Goal: Information Seeking & Learning: Check status

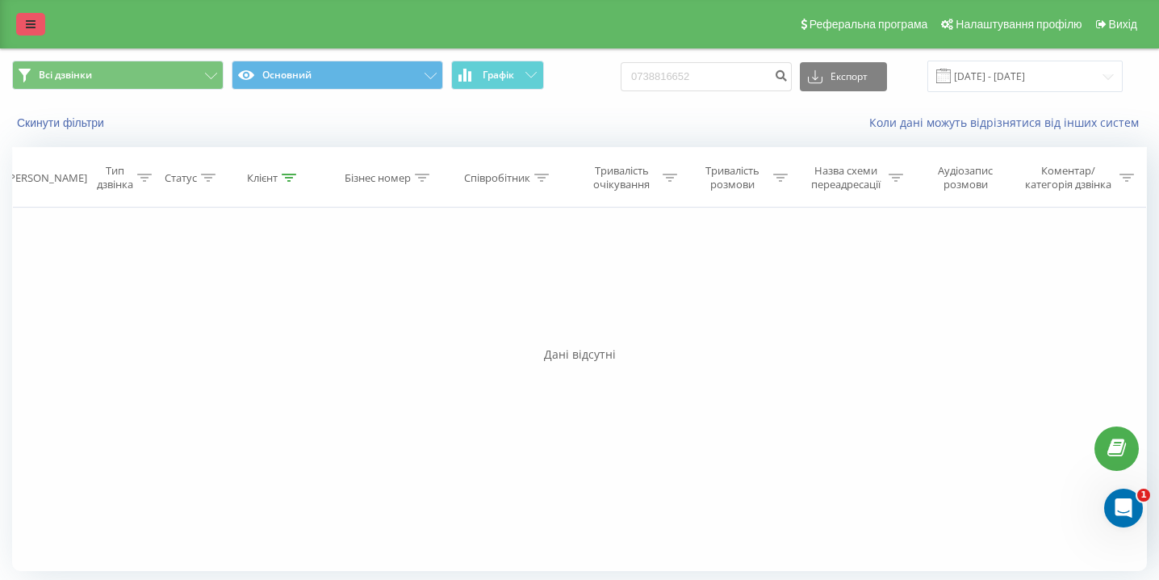
click at [36, 22] on link at bounding box center [30, 24] width 29 height 23
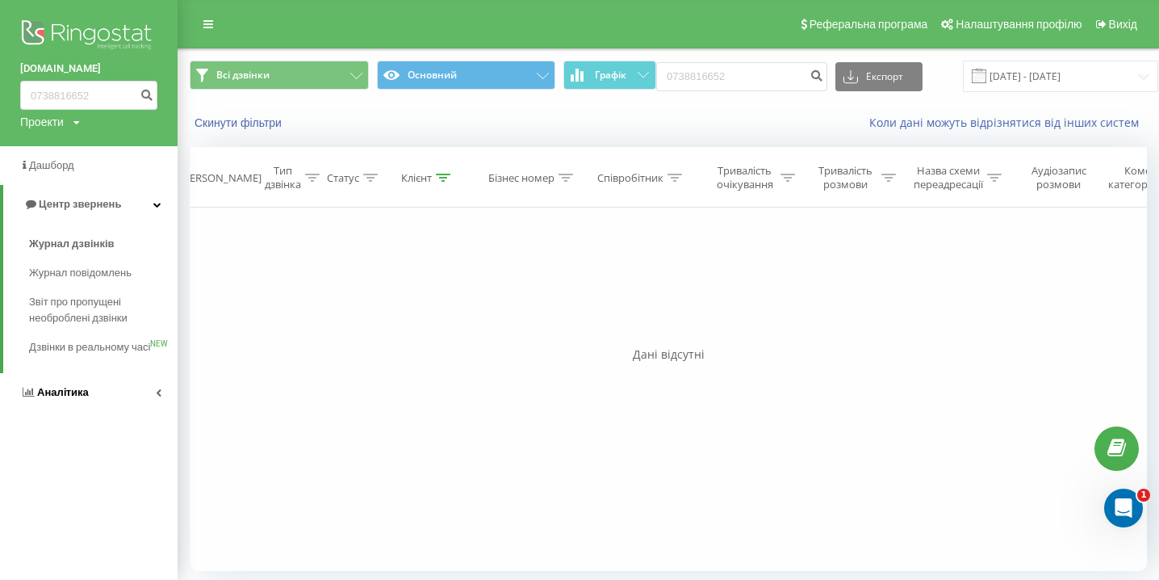
click at [79, 398] on span "Аналiтика" at bounding box center [63, 392] width 52 height 12
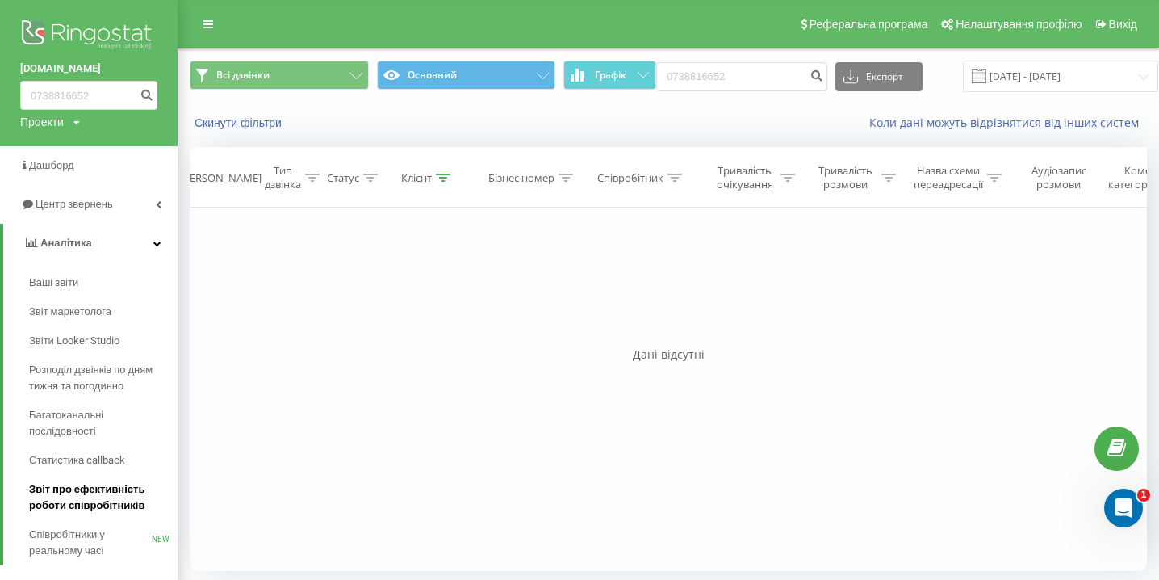
click at [83, 512] on span "Звіт про ефективність роботи співробітників" at bounding box center [99, 497] width 140 height 32
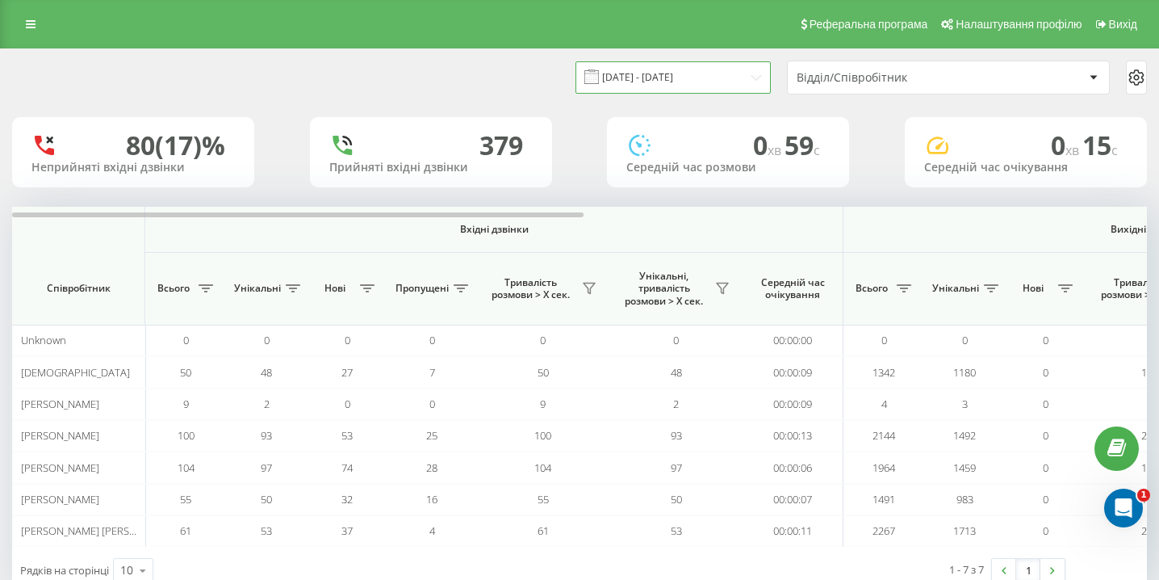
click at [661, 75] on input "21.07.2025 - 21.08.2025" at bounding box center [672, 76] width 195 height 31
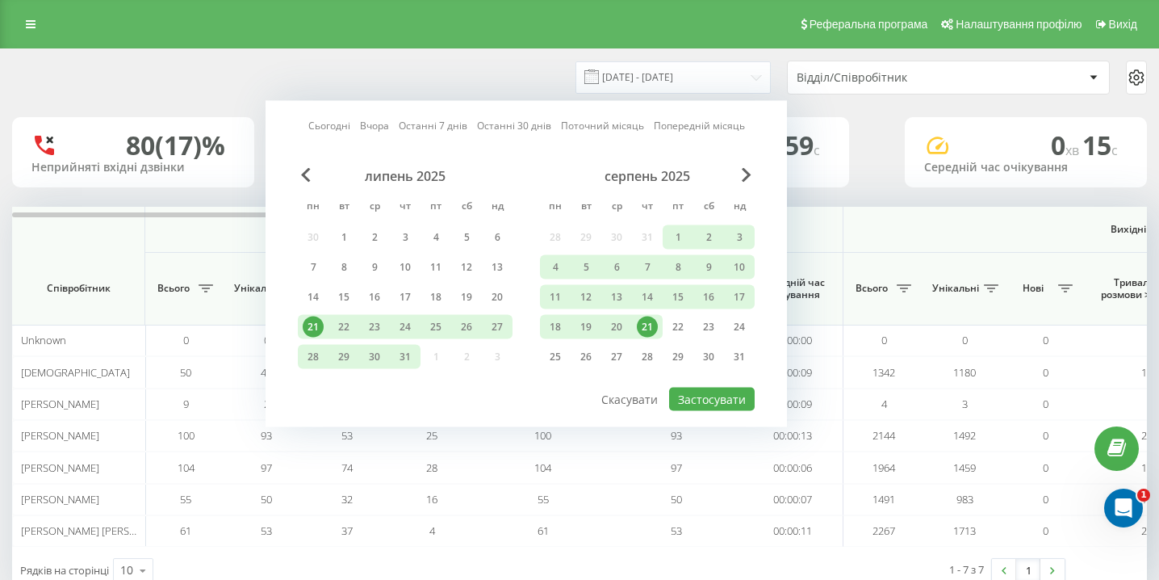
click at [645, 322] on div "21" at bounding box center [647, 326] width 21 height 21
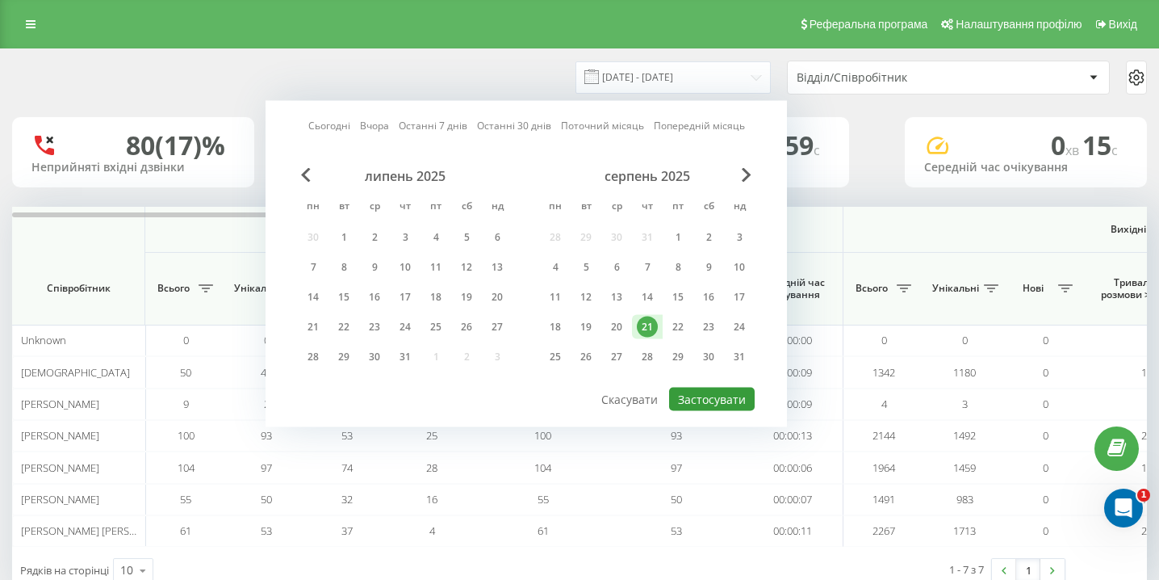
click at [714, 399] on button "Застосувати" at bounding box center [712, 398] width 86 height 23
type input "21.08.2025 - 21.08.2025"
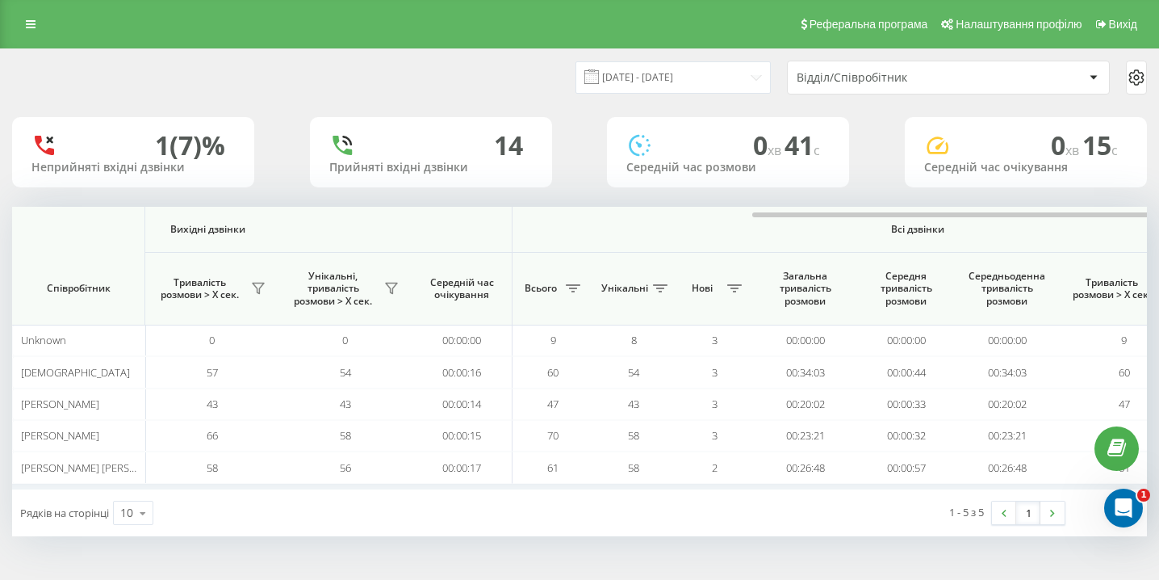
scroll to position [0, 1117]
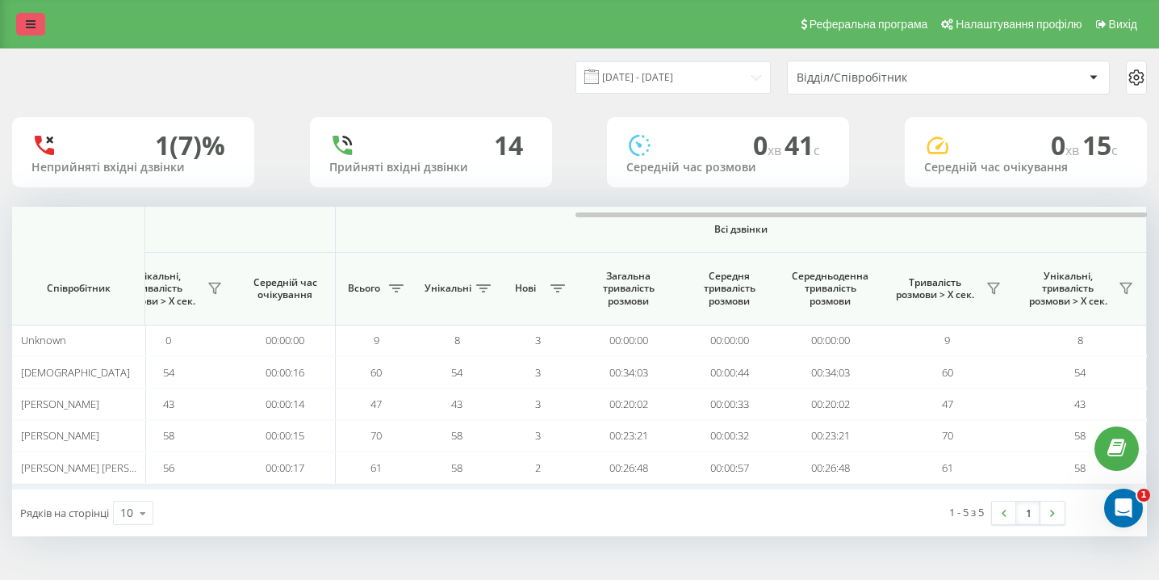
click at [36, 23] on link at bounding box center [30, 24] width 29 height 23
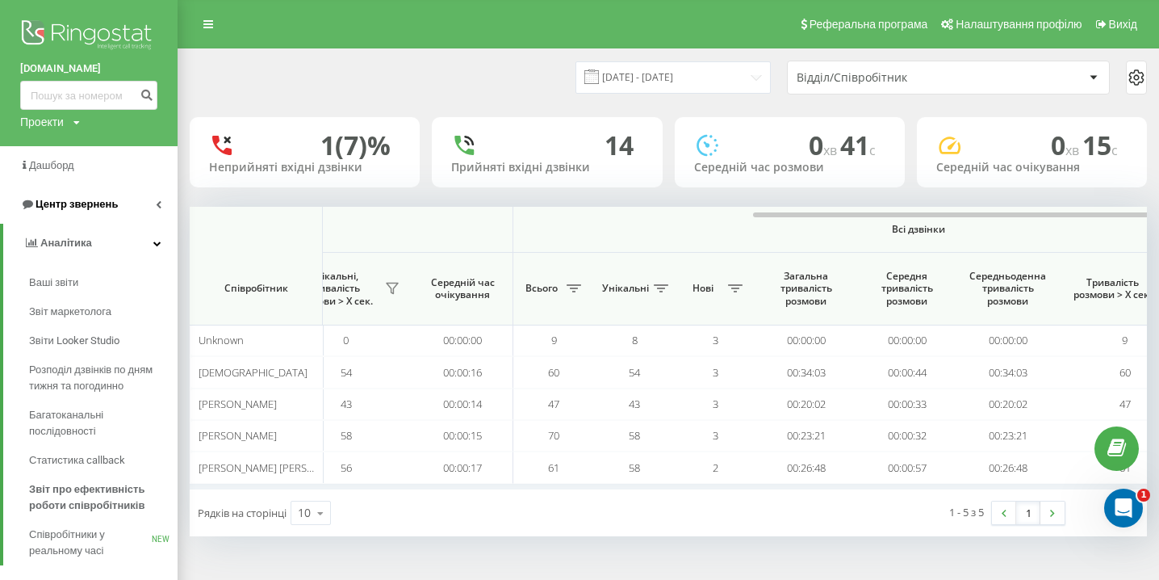
click at [111, 195] on link "Центр звернень" at bounding box center [89, 204] width 178 height 39
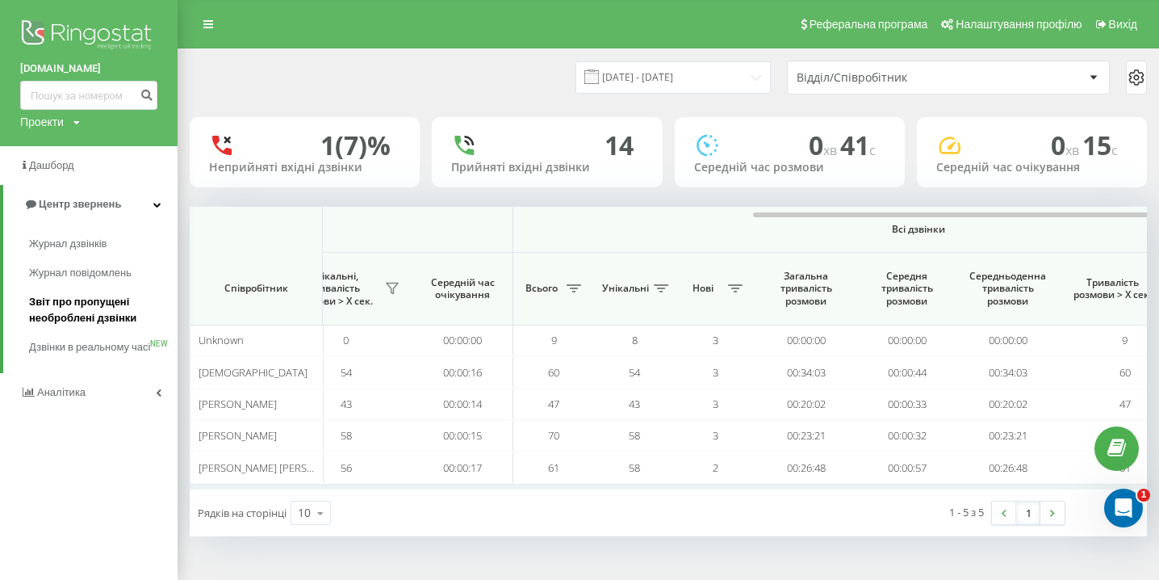
click at [107, 312] on span "Звіт про пропущені необроблені дзвінки" at bounding box center [99, 310] width 140 height 32
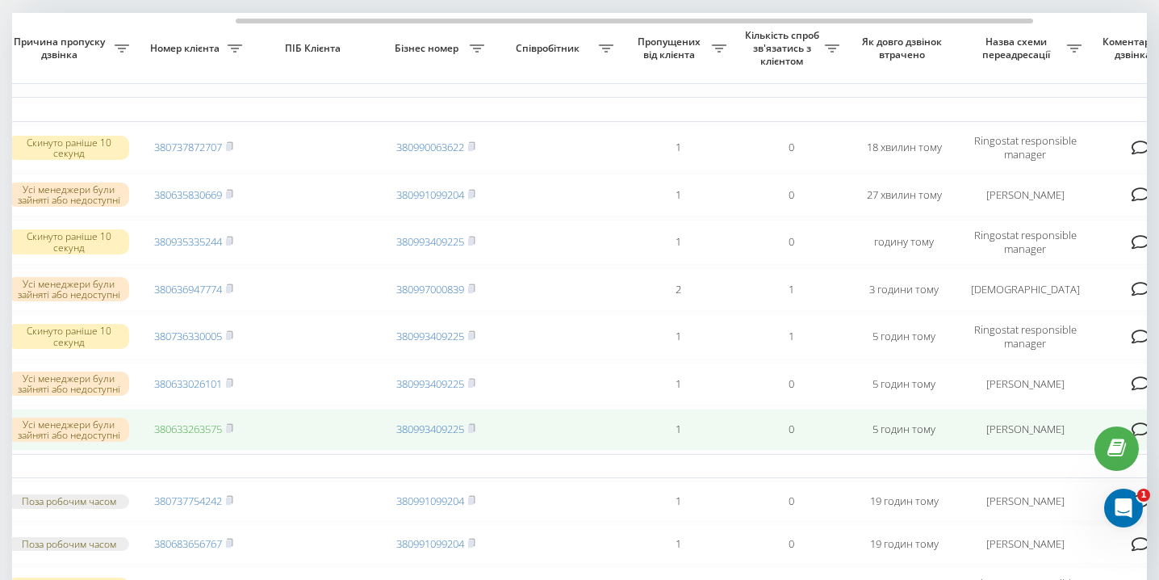
scroll to position [0, 322]
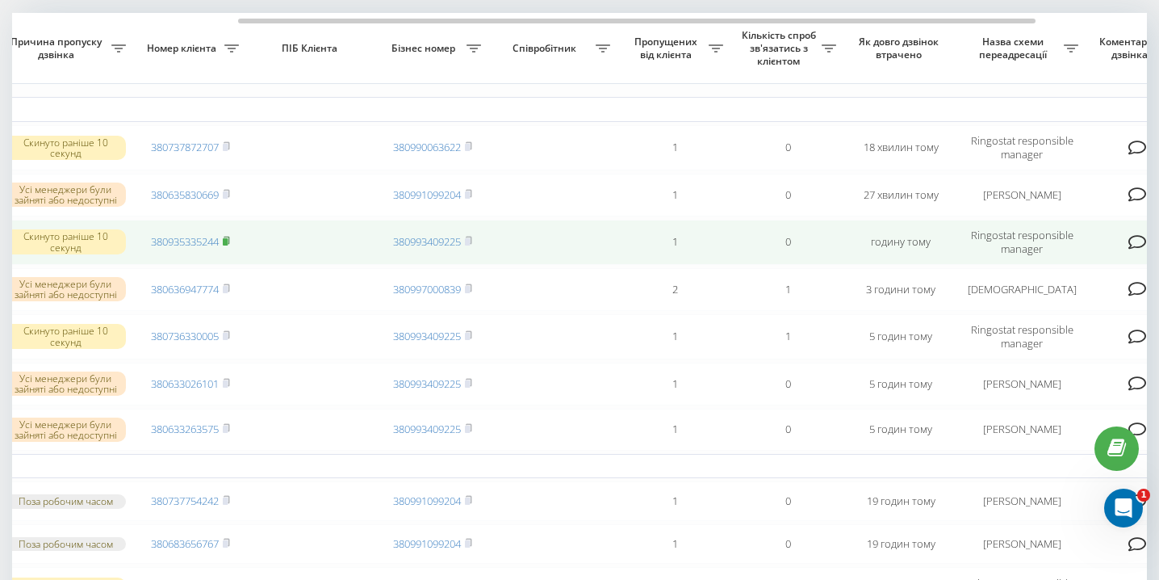
click at [228, 245] on rect at bounding box center [225, 241] width 5 height 7
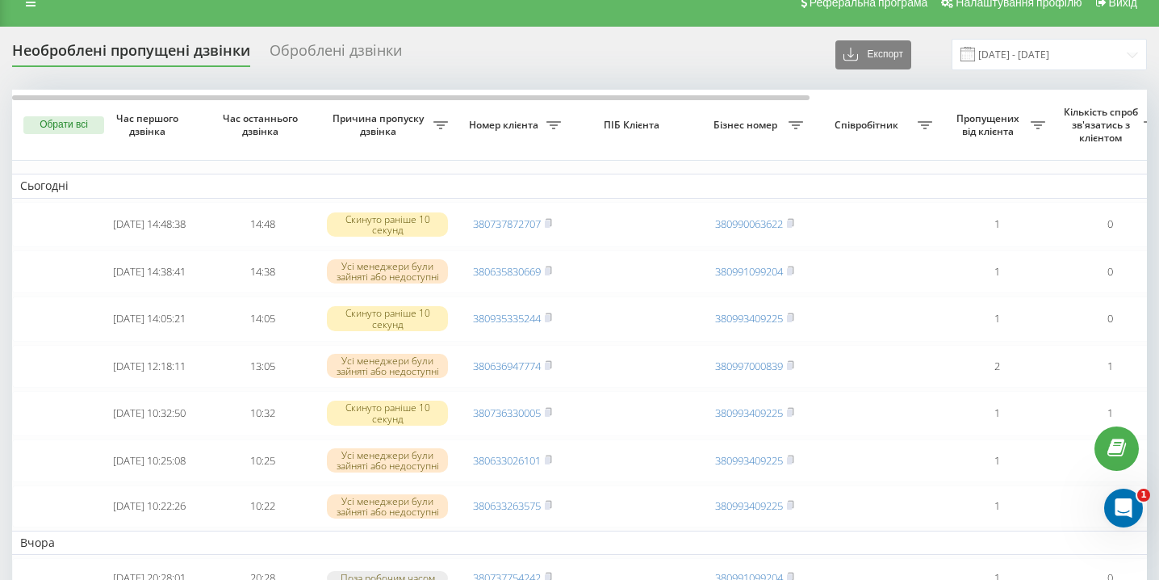
scroll to position [0, 0]
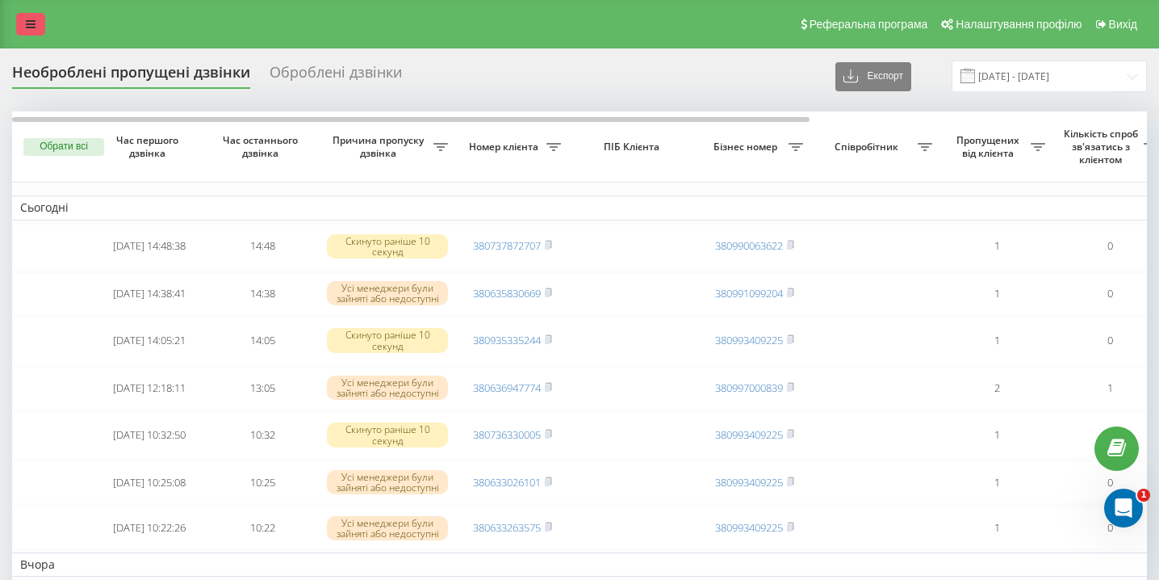
click at [30, 33] on link at bounding box center [30, 24] width 29 height 23
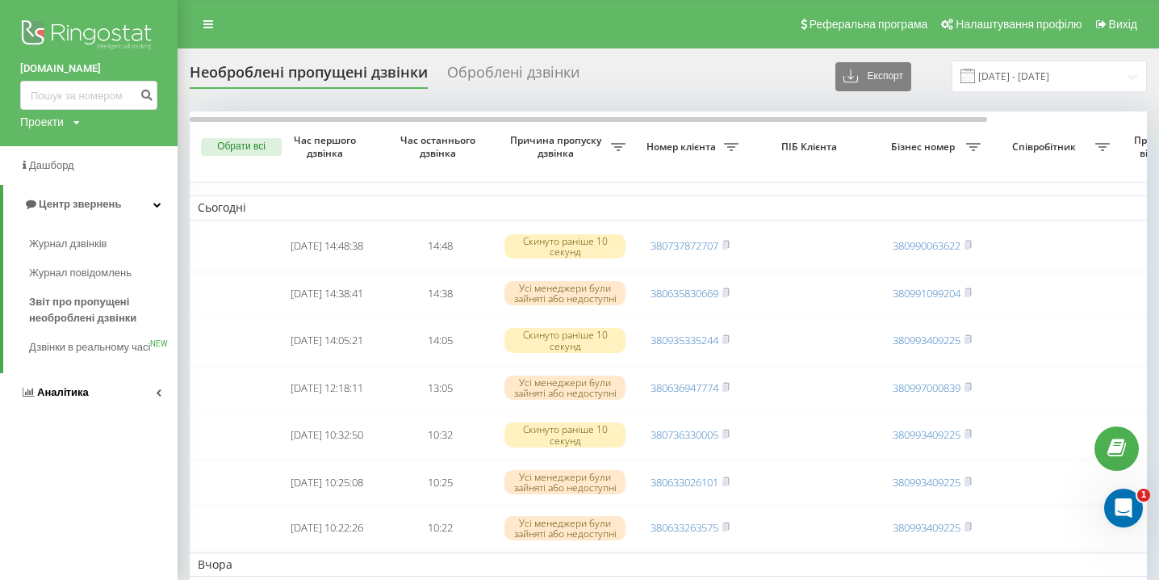
click at [103, 404] on link "Аналiтика" at bounding box center [89, 392] width 178 height 39
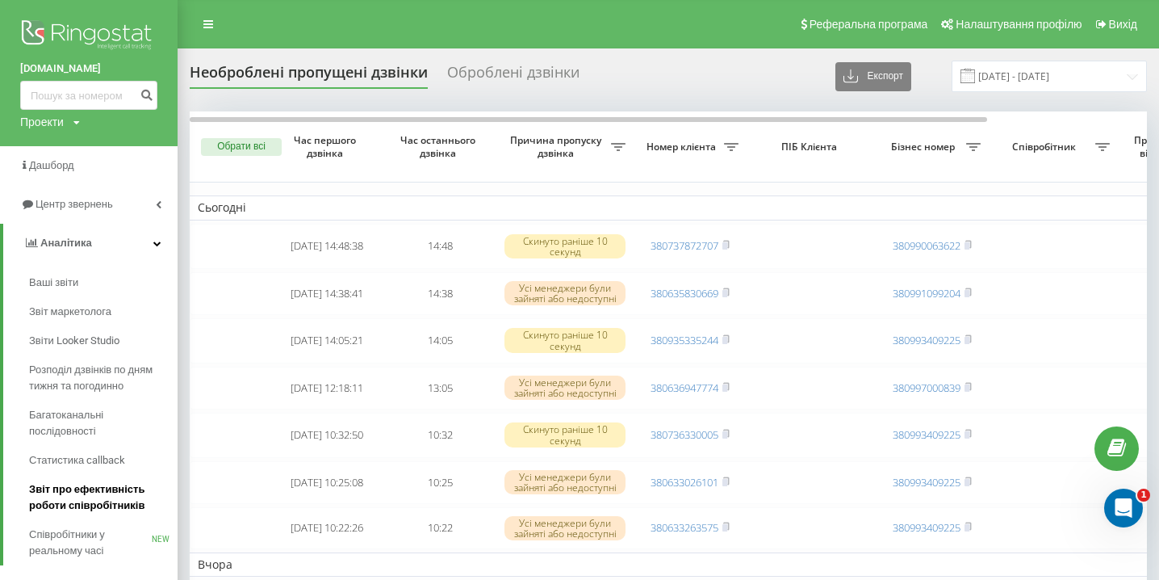
click at [93, 498] on span "Звіт про ефективність роботи співробітників" at bounding box center [99, 497] width 140 height 32
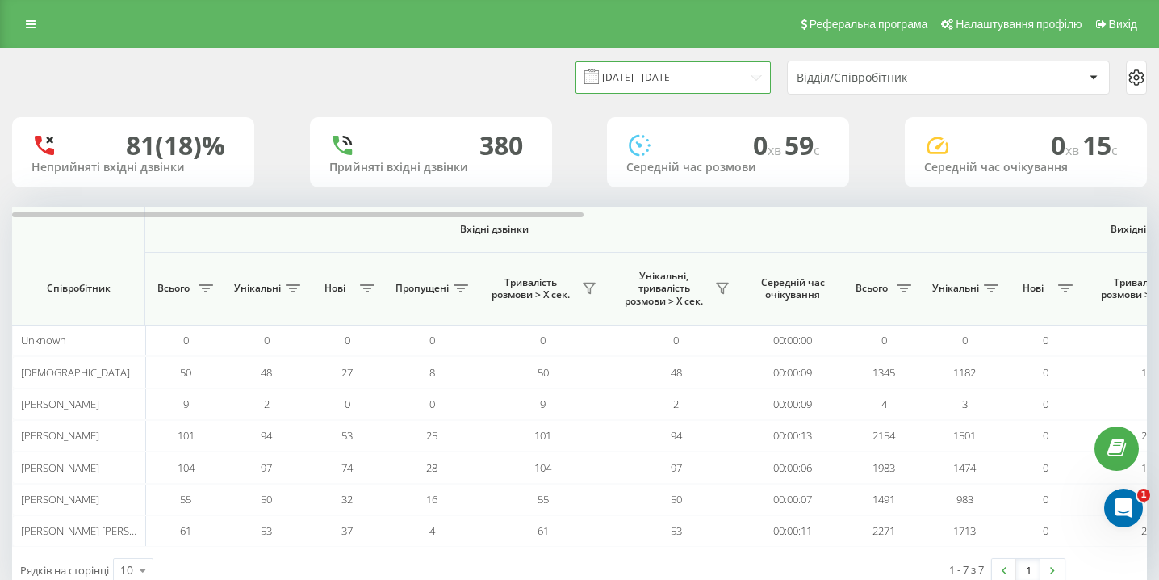
click at [677, 83] on input "21.07.2025 - 21.08.2025" at bounding box center [672, 76] width 195 height 31
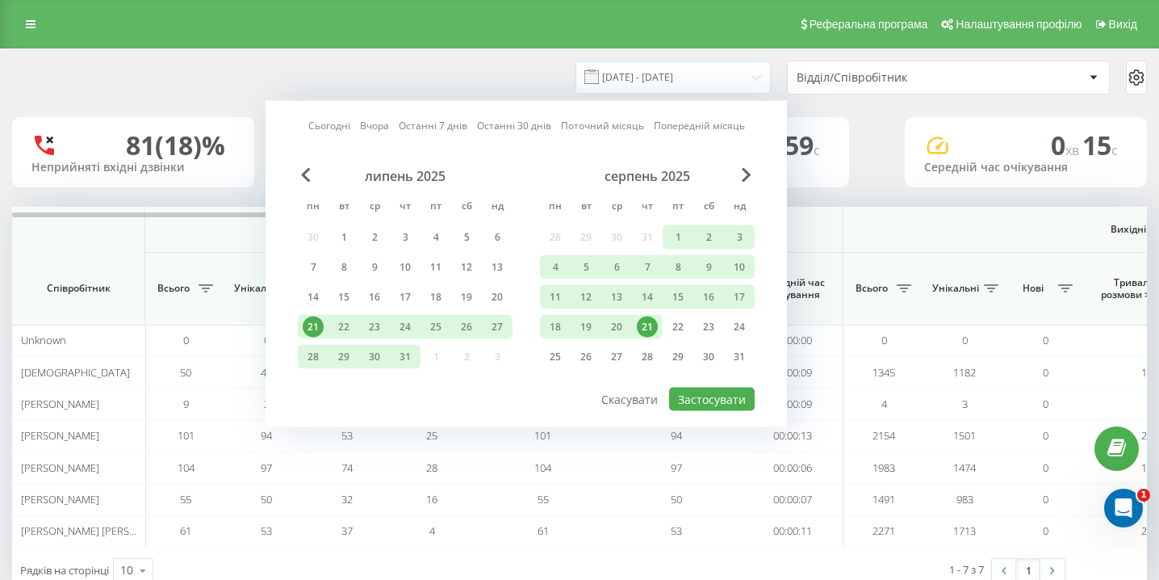
click at [643, 329] on div "21" at bounding box center [647, 326] width 21 height 21
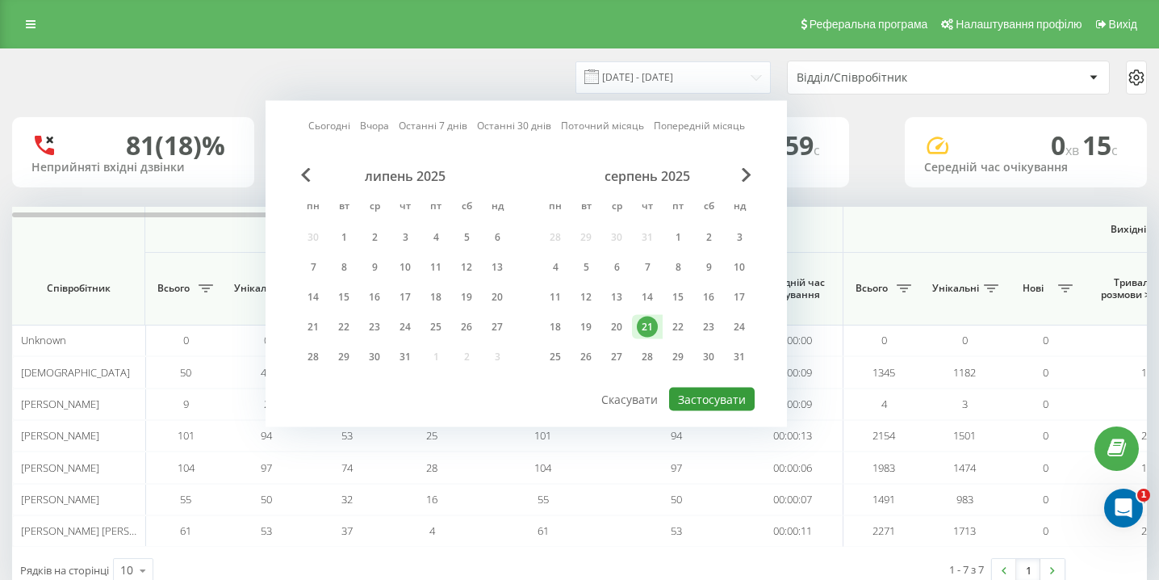
click at [718, 397] on button "Застосувати" at bounding box center [712, 398] width 86 height 23
type input "21.08.2025 - 21.08.2025"
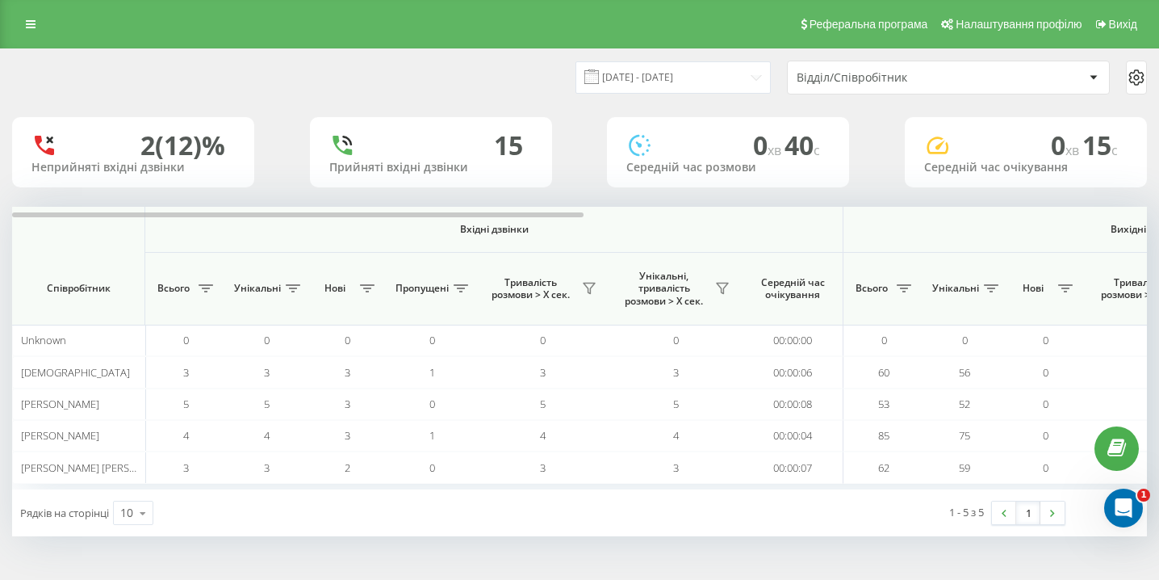
scroll to position [0, 1117]
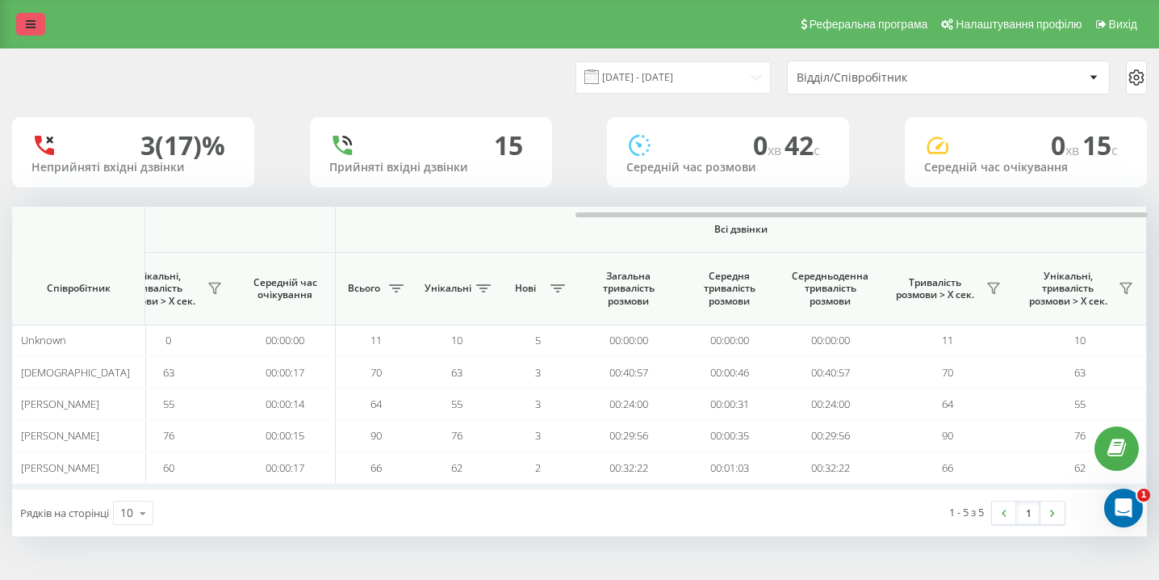
click at [36, 31] on link at bounding box center [30, 24] width 29 height 23
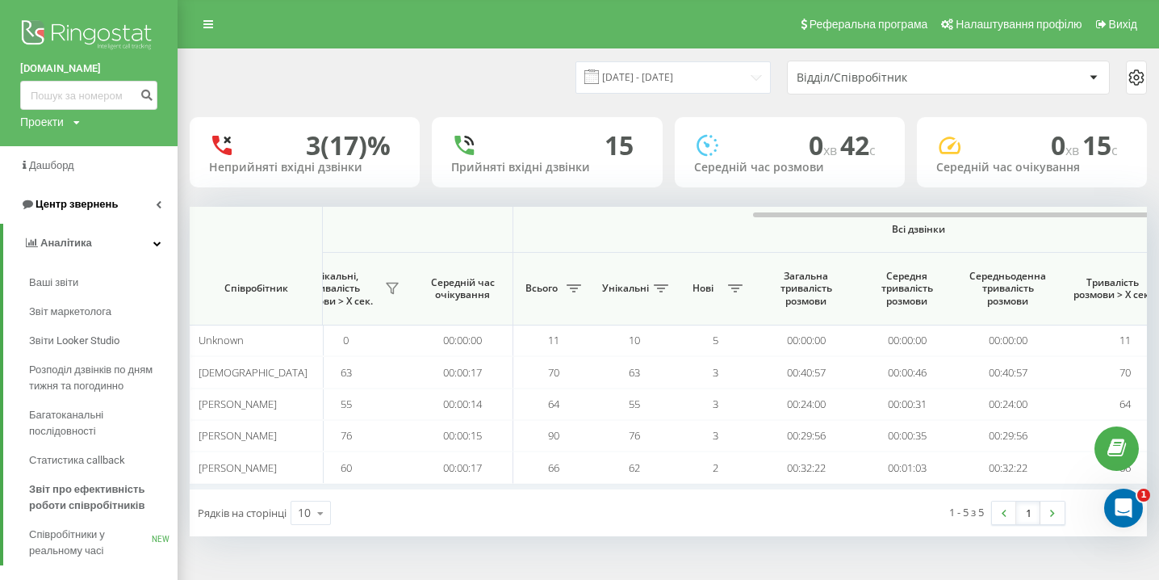
click at [84, 213] on link "Центр звернень" at bounding box center [89, 204] width 178 height 39
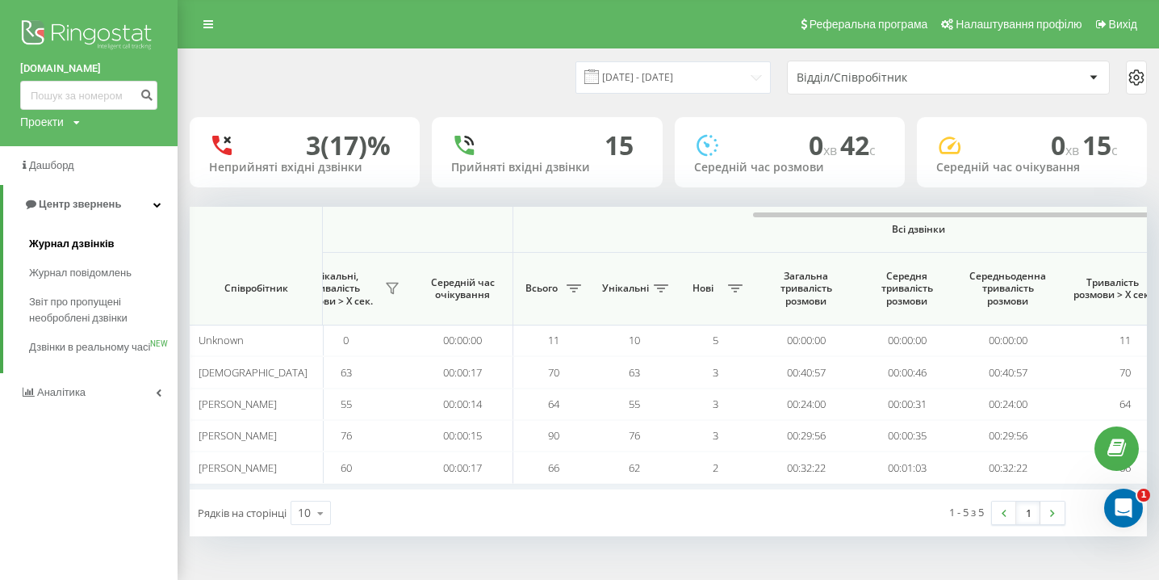
click at [70, 256] on link "Журнал дзвінків" at bounding box center [103, 243] width 149 height 29
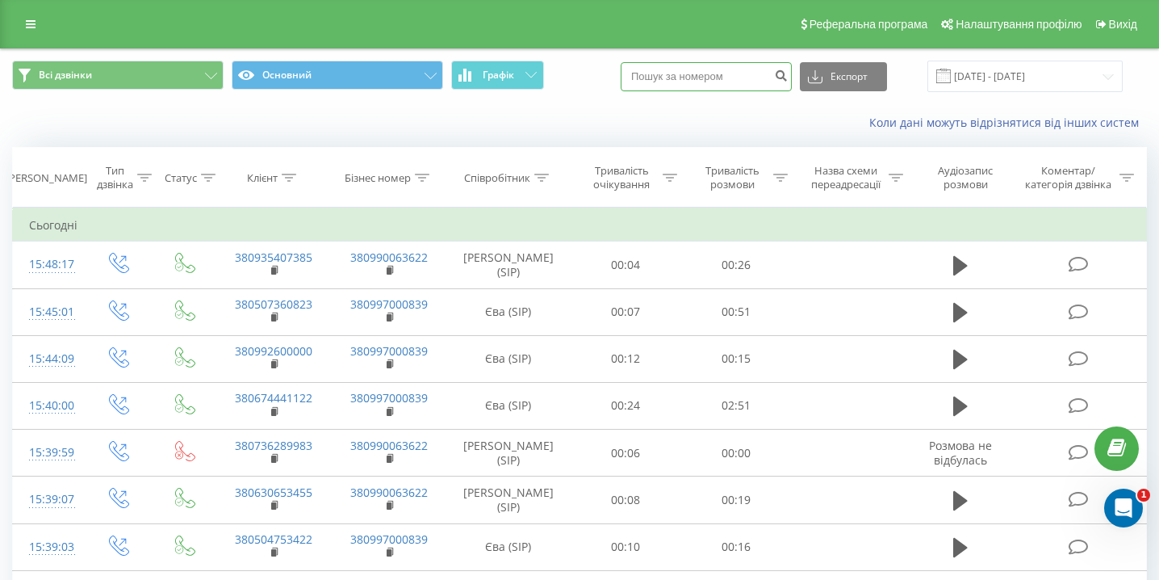
click at [705, 86] on input at bounding box center [706, 76] width 171 height 29
paste input "0932600578"
type input "0932600578"
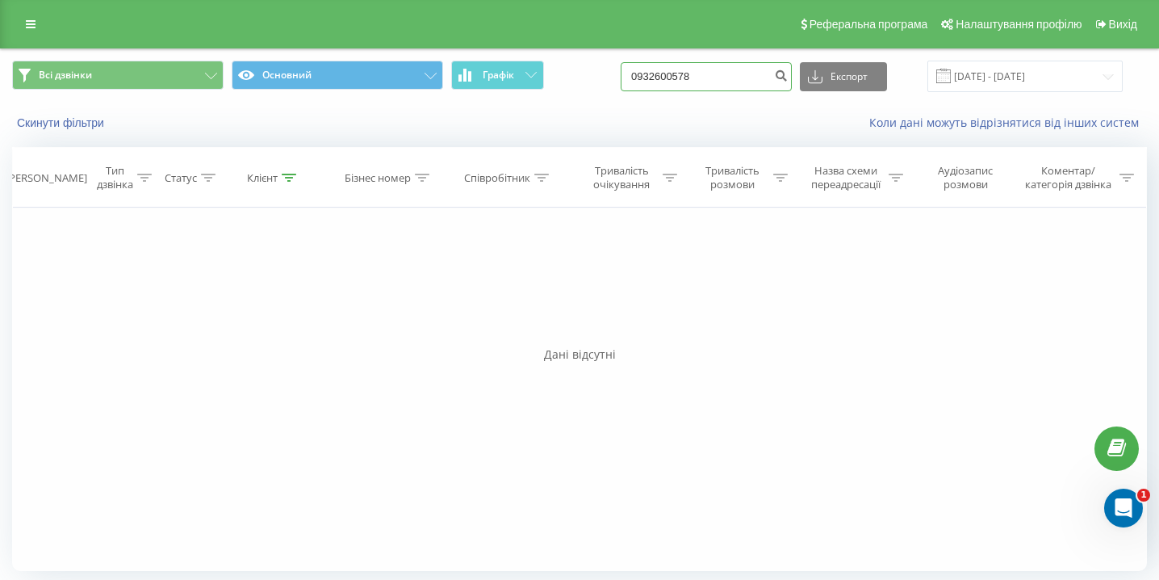
click at [752, 84] on input "0932600578" at bounding box center [706, 76] width 171 height 29
click at [752, 83] on input "0932600578" at bounding box center [706, 76] width 171 height 29
paste input "0990566727"
type input "0990566727"
click at [730, 78] on input "0990566727" at bounding box center [706, 76] width 171 height 29
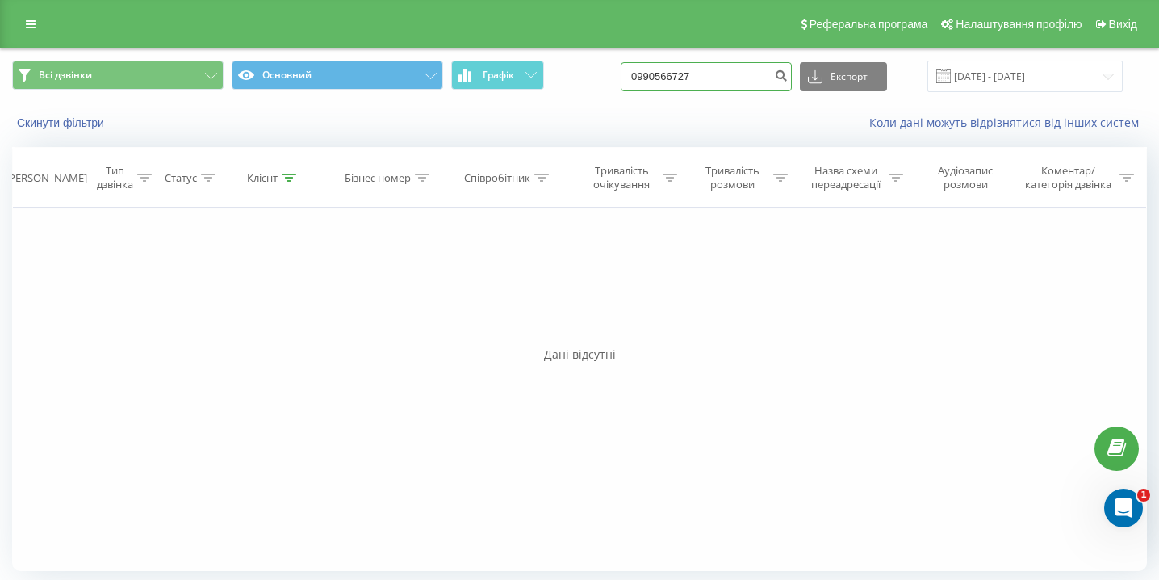
click at [730, 78] on input "0990566727" at bounding box center [706, 76] width 171 height 29
paste input "0737671465"
type input "0737671465"
click at [753, 72] on input "0737671465" at bounding box center [706, 76] width 171 height 29
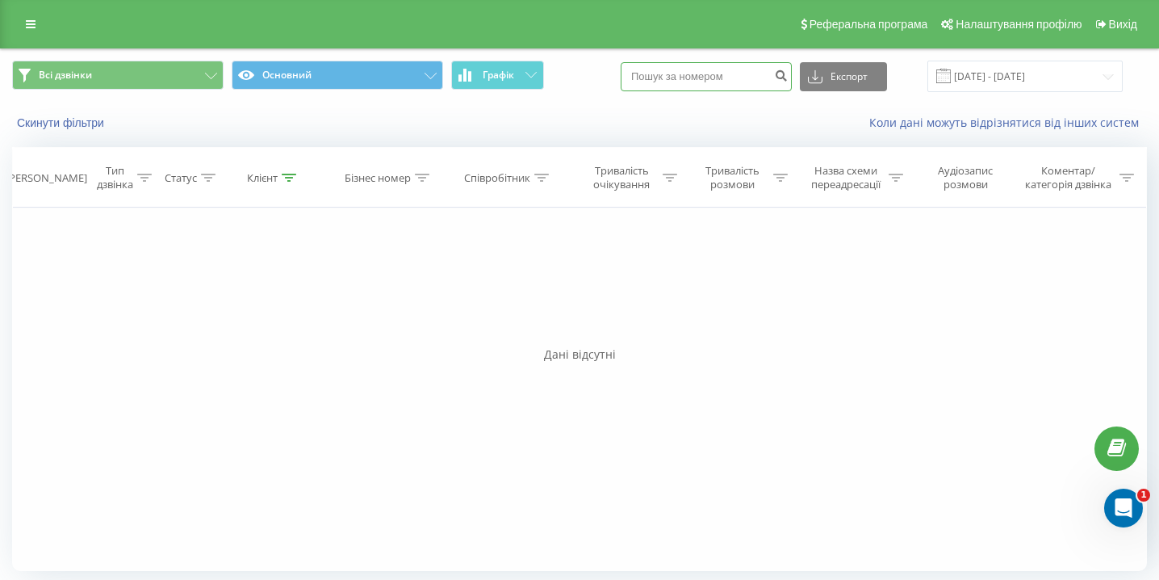
paste input "0680065333"
type input "0680065333"
click at [749, 87] on input "0680065333" at bounding box center [706, 76] width 171 height 29
paste input "0934064640"
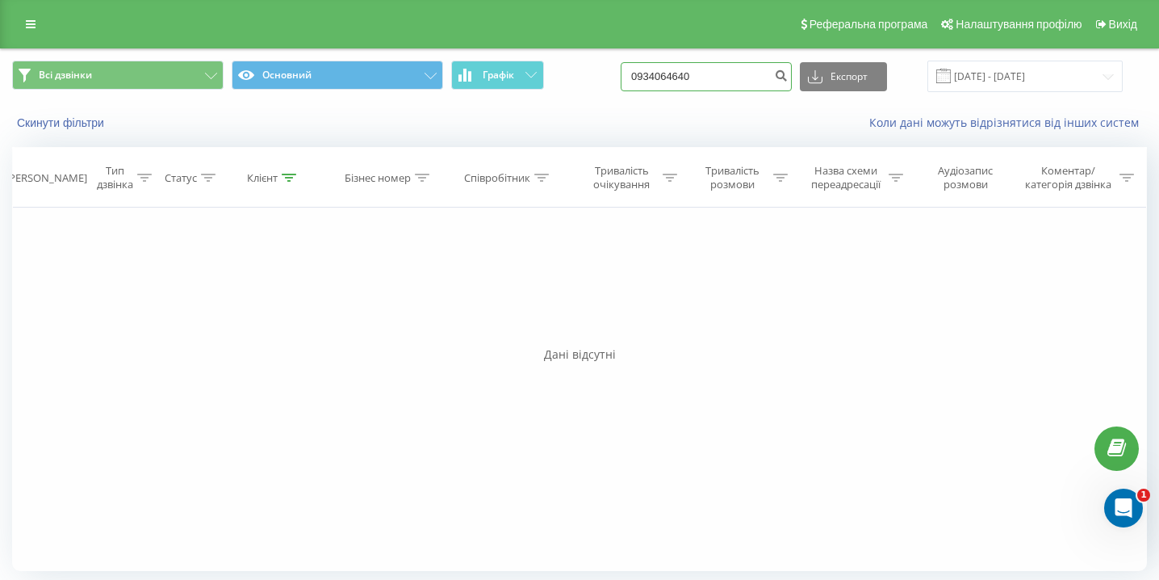
type input "0934064640"
